Goal: Check status: Check status

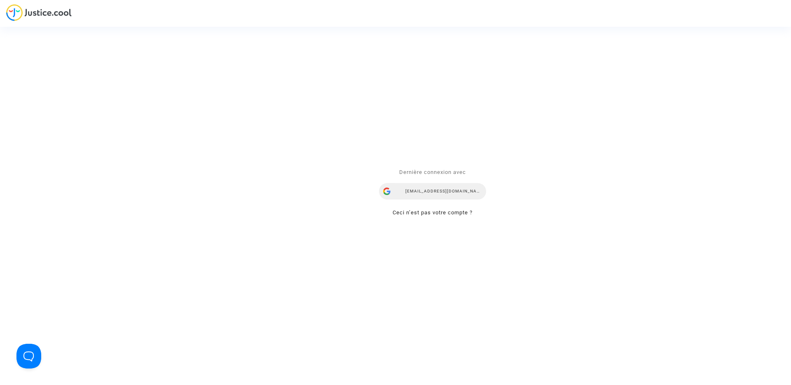
click at [404, 189] on div "[EMAIL_ADDRESS][DOMAIN_NAME]" at bounding box center [432, 191] width 107 height 16
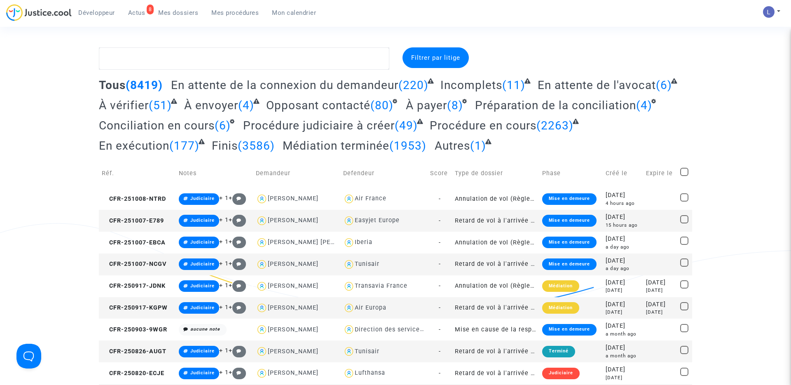
click at [136, 14] on span "Actus" at bounding box center [136, 12] width 17 height 7
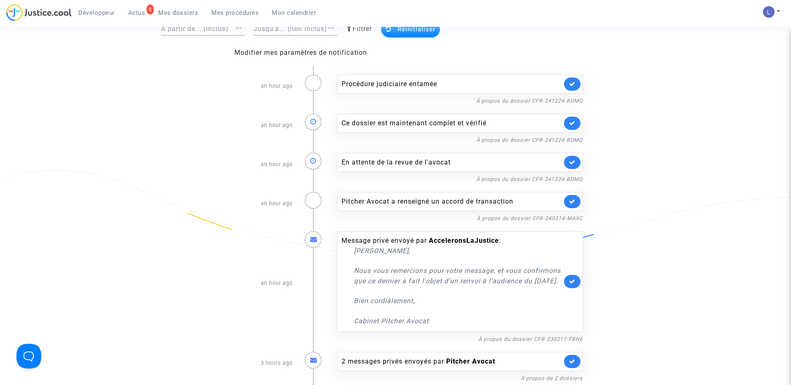
scroll to position [64, 0]
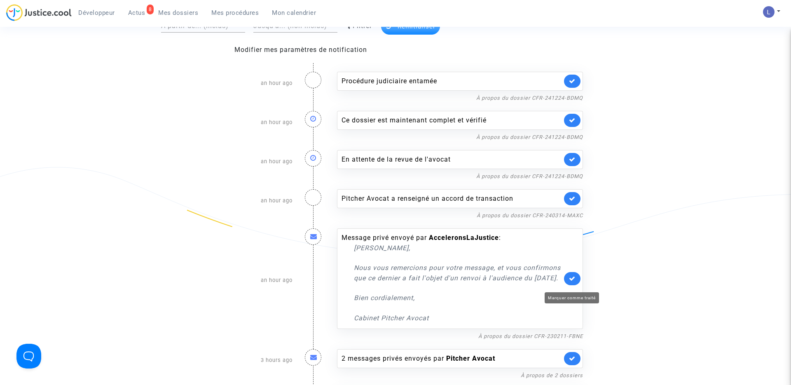
click at [570, 281] on icon at bounding box center [572, 278] width 7 height 6
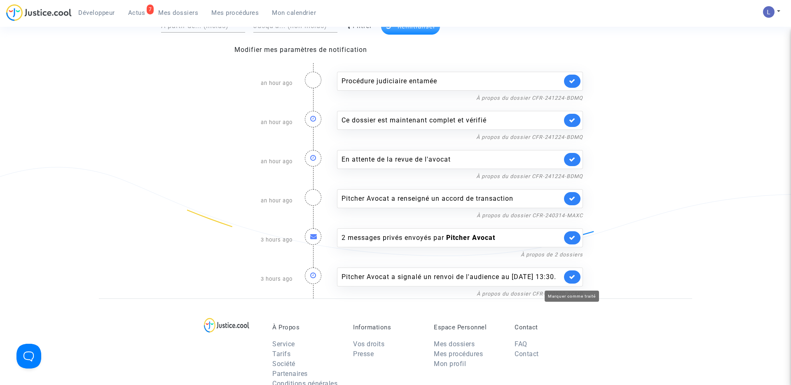
click at [569, 280] on icon at bounding box center [572, 277] width 7 height 6
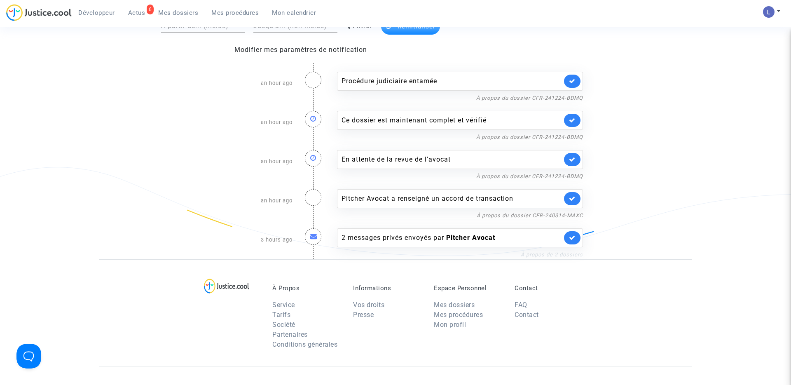
click at [545, 257] on link "À propos de 2 dossiers" at bounding box center [552, 254] width 62 height 6
click at [460, 236] on b "Pitcher Avocat" at bounding box center [470, 238] width 49 height 8
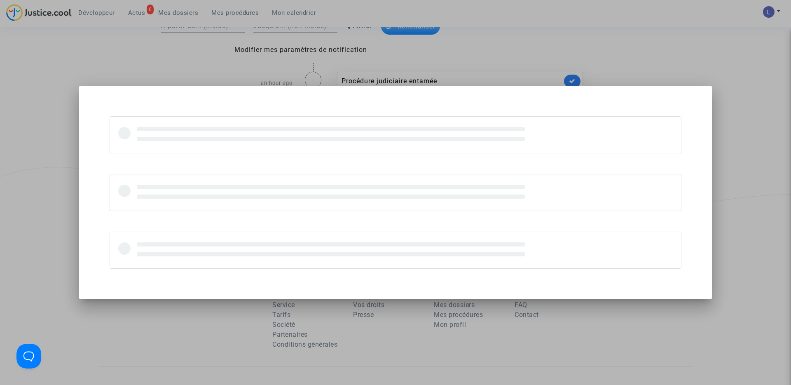
scroll to position [0, 0]
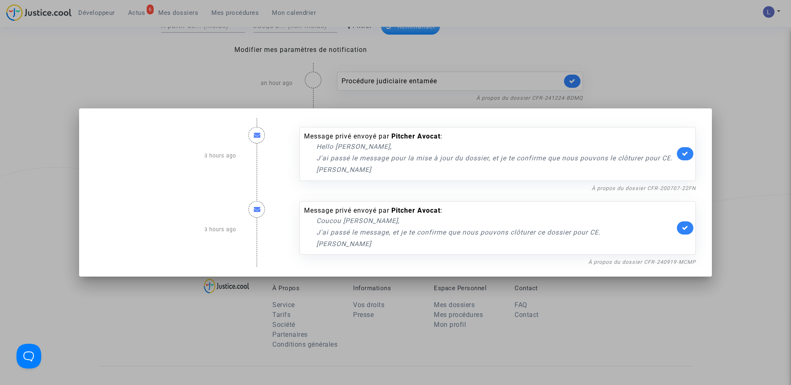
click at [692, 71] on div at bounding box center [395, 192] width 791 height 385
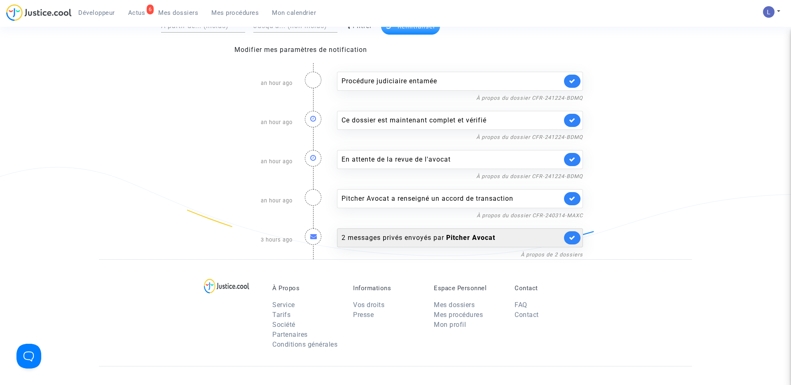
click at [569, 238] on icon at bounding box center [572, 237] width 7 height 6
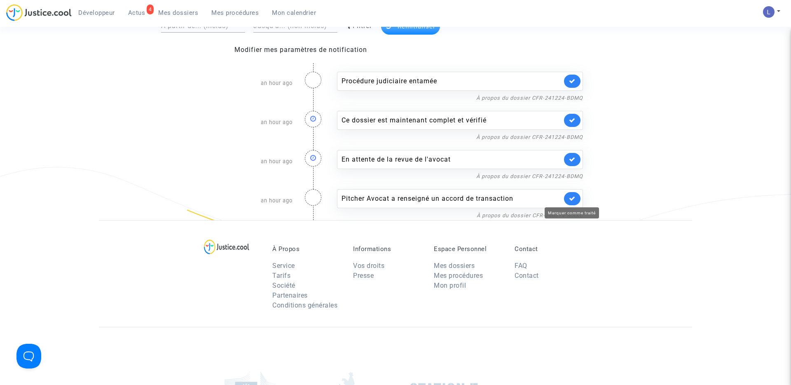
click at [573, 197] on icon at bounding box center [572, 198] width 7 height 6
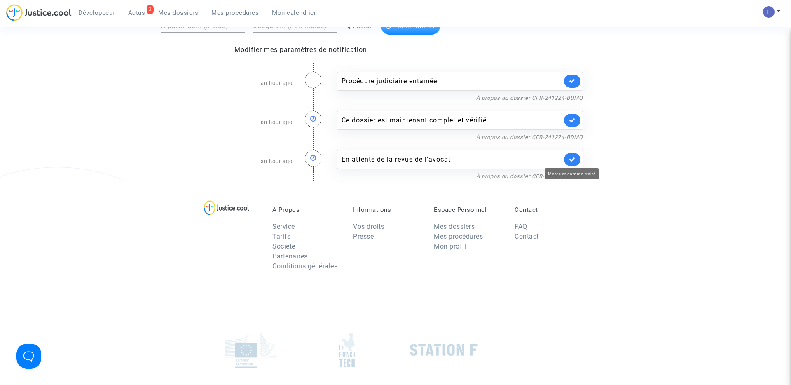
click at [574, 158] on icon at bounding box center [572, 159] width 7 height 6
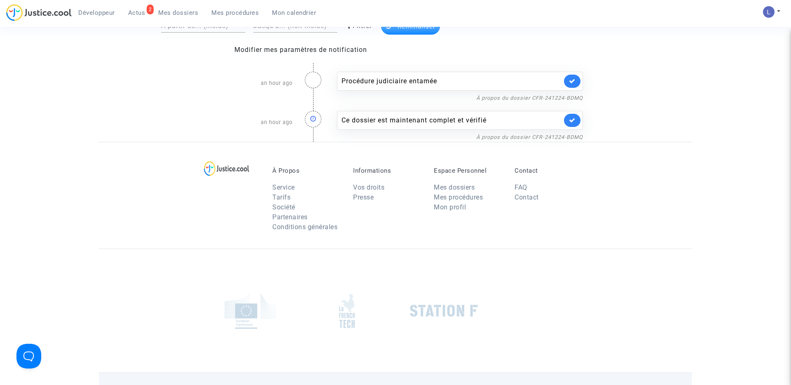
click at [576, 118] on link at bounding box center [572, 120] width 16 height 13
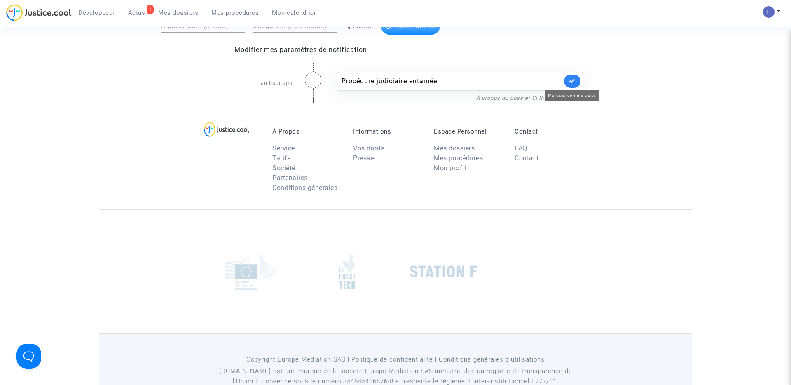
click at [572, 82] on icon at bounding box center [572, 81] width 7 height 6
